Goal: Task Accomplishment & Management: Complete application form

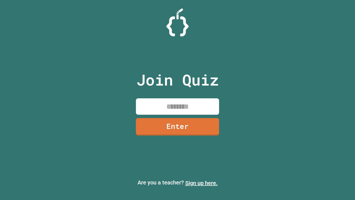
click at [201, 183] on link "Sign up here." at bounding box center [201, 182] width 32 height 7
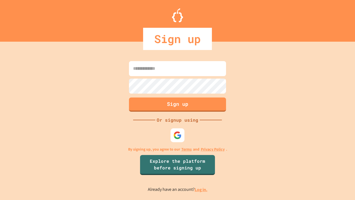
click at [201, 189] on link "Log in." at bounding box center [201, 189] width 13 height 6
